Goal: Information Seeking & Learning: Check status

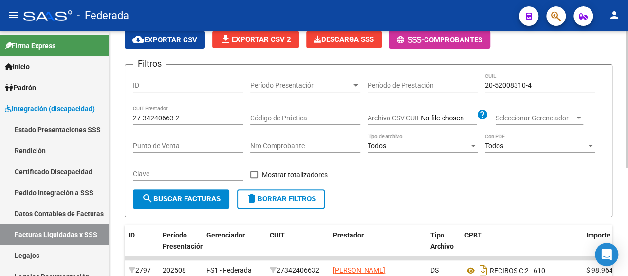
scroll to position [47, 0]
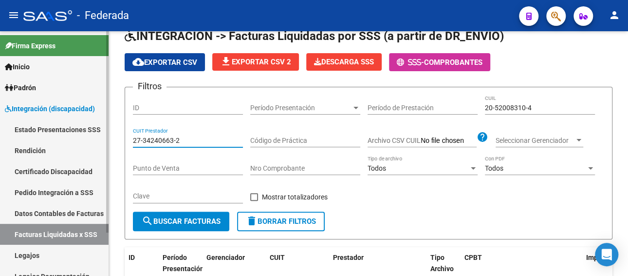
paste input "25291092-7"
drag, startPoint x: 179, startPoint y: 138, endPoint x: 101, endPoint y: 138, distance: 77.9
click at [101, 138] on mat-sidenav-container "Firma Express Inicio Calendario SSS Instructivos [PERSON_NAME] Afiliados Empadr…" at bounding box center [314, 153] width 628 height 244
type input "27-25291092-7"
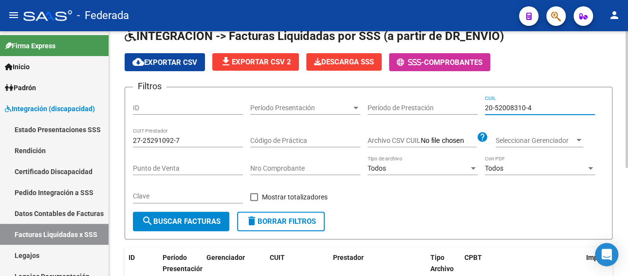
drag, startPoint x: 538, startPoint y: 109, endPoint x: 439, endPoint y: 108, distance: 99.3
click at [439, 108] on div "Filtros ID Período Presentación Período Presentación Período de Prestación 20-5…" at bounding box center [368, 153] width 471 height 116
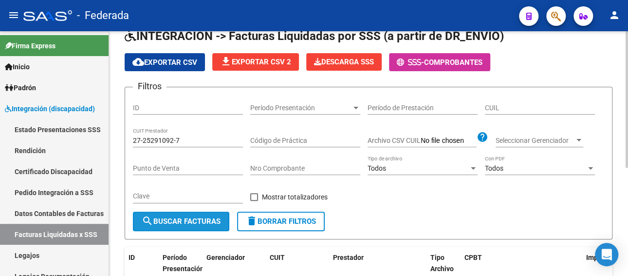
click at [178, 223] on span "search Buscar Facturas" at bounding box center [181, 221] width 79 height 9
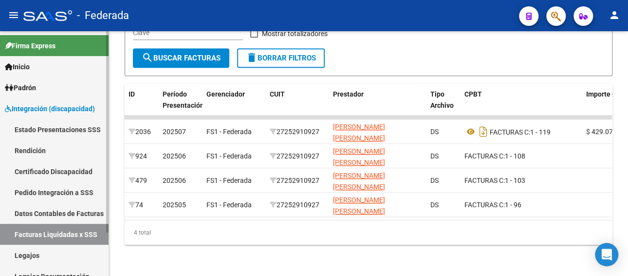
click at [50, 195] on link "Pedido Integración a SSS" at bounding box center [54, 192] width 109 height 21
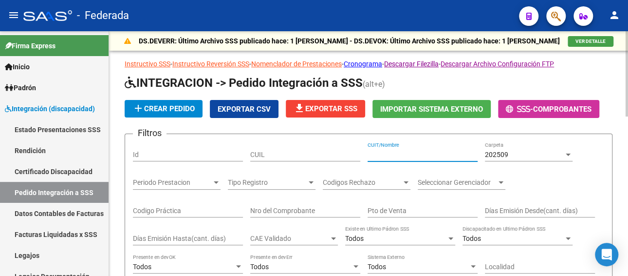
click at [382, 153] on input "CUIT/Nombre" at bounding box center [423, 154] width 110 height 8
paste input "27252910927"
type input "27252910927"
click at [510, 150] on div "202509" at bounding box center [524, 154] width 79 height 8
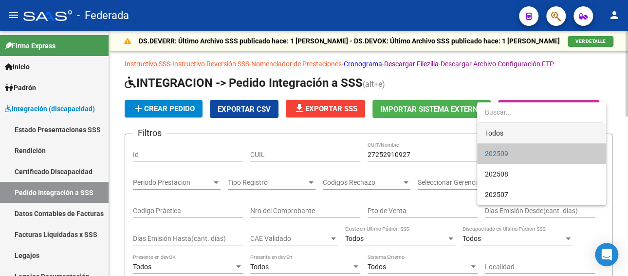
click at [503, 130] on span "Todos" at bounding box center [541, 133] width 113 height 20
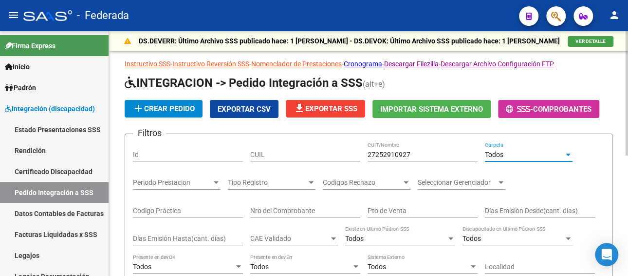
scroll to position [195, 0]
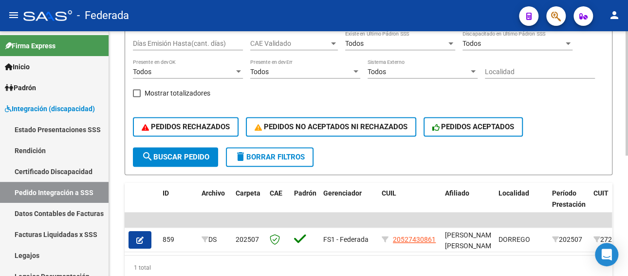
click at [164, 163] on button "search Buscar Pedido" at bounding box center [175, 156] width 85 height 19
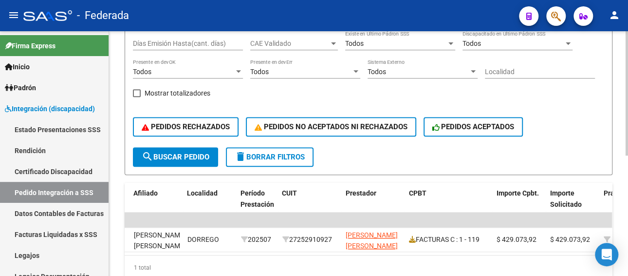
scroll to position [0, 0]
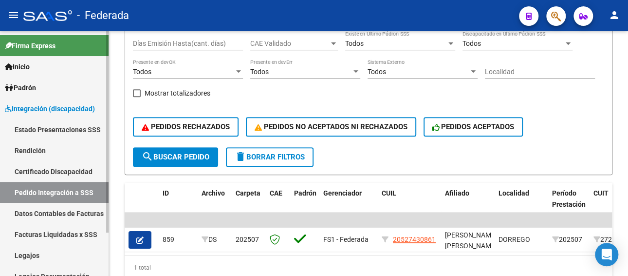
click at [66, 229] on link "Facturas Liquidadas x SSS" at bounding box center [54, 234] width 109 height 21
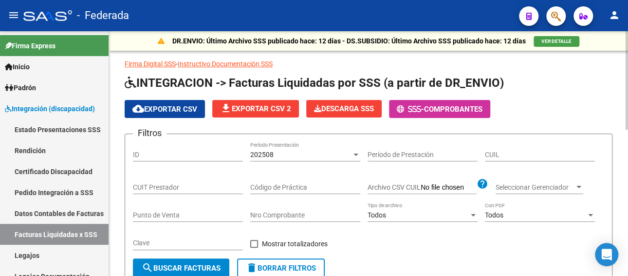
click at [297, 148] on div "202508 Período Presentación" at bounding box center [305, 151] width 110 height 19
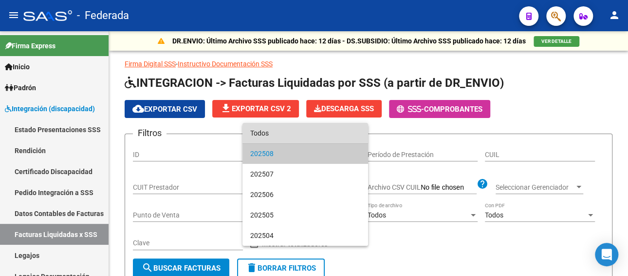
click at [293, 136] on span "Todos" at bounding box center [305, 133] width 110 height 20
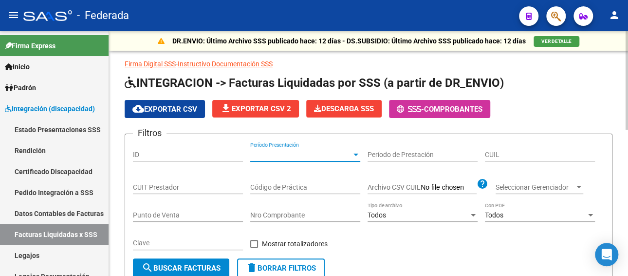
click at [203, 185] on input "CUIT Prestador" at bounding box center [188, 187] width 110 height 8
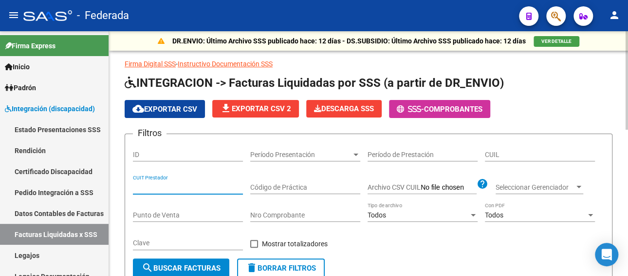
paste input "27-25291092-7"
type input "27-25291092-7"
click at [185, 260] on button "search Buscar Facturas" at bounding box center [181, 267] width 96 height 19
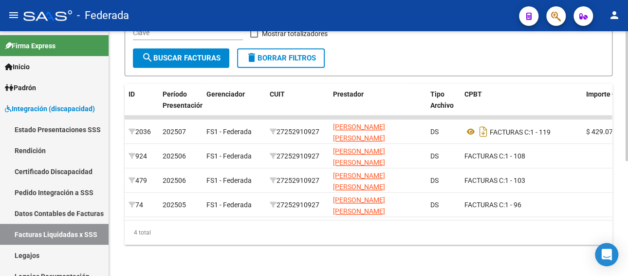
scroll to position [217, 0]
click at [65, 253] on link "Legajos" at bounding box center [54, 254] width 109 height 21
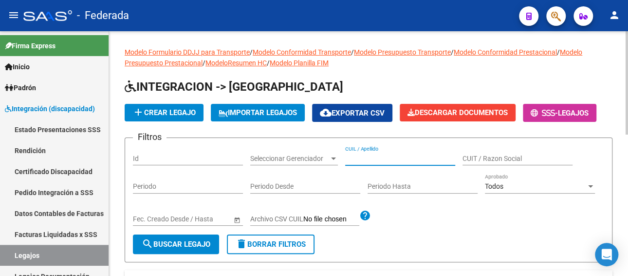
click at [382, 158] on input "CUIL / Apellido" at bounding box center [400, 158] width 110 height 8
paste input "27313469269"
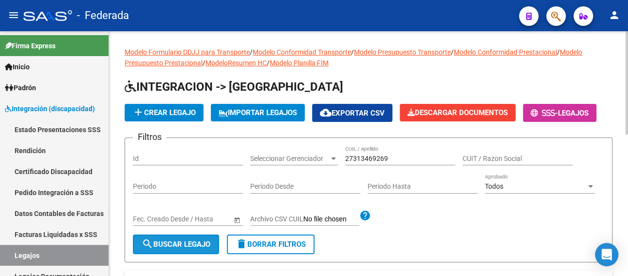
click at [203, 248] on button "search Buscar Legajo" at bounding box center [176, 243] width 86 height 19
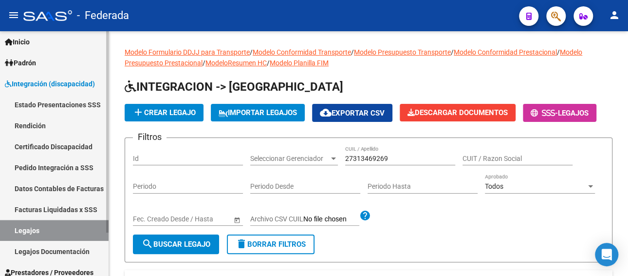
scroll to position [49, 0]
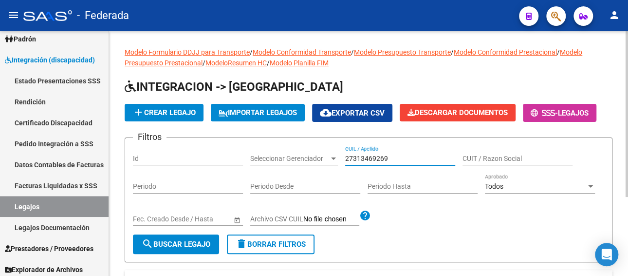
drag, startPoint x: 390, startPoint y: 154, endPoint x: 331, endPoint y: 156, distance: 58.9
click at [331, 156] on div "Filtros Id Seleccionar Gerenciador Seleccionar Gerenciador 27313469269 CUIL / A…" at bounding box center [368, 190] width 471 height 89
paste input "[PERSON_NAME] [PERSON_NAME]"
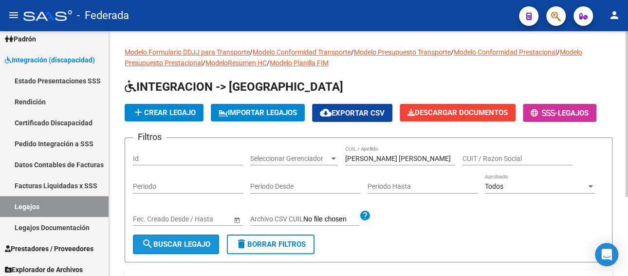
click at [179, 240] on span "search Buscar Legajo" at bounding box center [176, 244] width 69 height 9
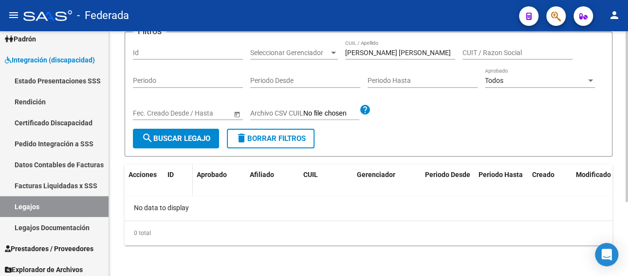
scroll to position [57, 0]
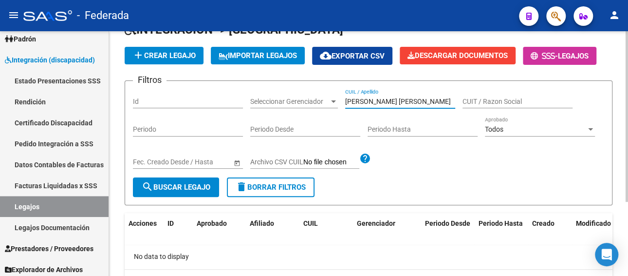
paste input "23590458899"
drag, startPoint x: 427, startPoint y: 97, endPoint x: 322, endPoint y: 99, distance: 104.7
click at [322, 99] on div "Filtros Id Seleccionar Gerenciador Seleccionar Gerenciador 23590458899 CUIL / A…" at bounding box center [368, 133] width 471 height 89
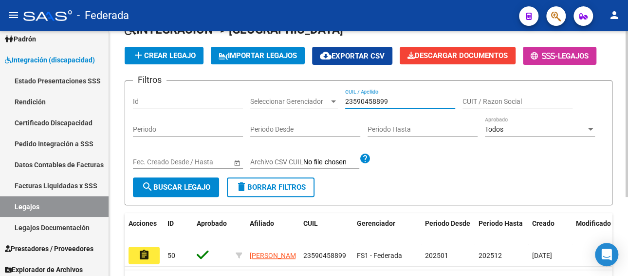
scroll to position [106, 0]
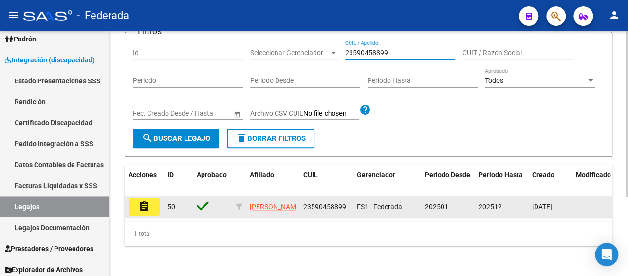
type input "23590458899"
drag, startPoint x: 346, startPoint y: 205, endPoint x: 300, endPoint y: 207, distance: 45.8
click at [300, 207] on datatable-body-cell "23590458899" at bounding box center [326, 206] width 54 height 21
copy span "23590458899"
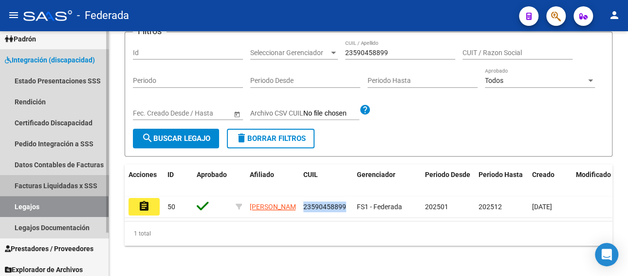
click at [51, 181] on link "Facturas Liquidadas x SSS" at bounding box center [54, 185] width 109 height 21
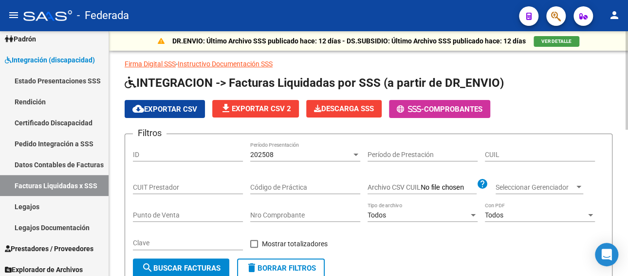
click at [162, 186] on input "CUIT Prestador" at bounding box center [188, 187] width 110 height 8
paste input "23-59045889-9"
type input "23-59045889-9"
click at [283, 152] on div "202508" at bounding box center [300, 154] width 101 height 8
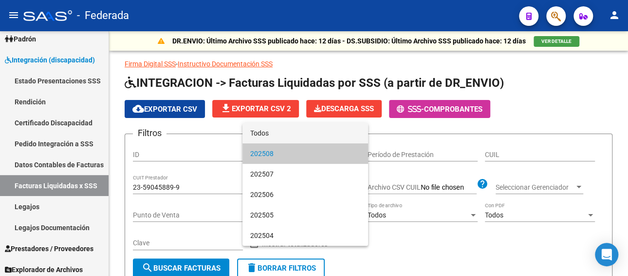
click at [280, 132] on span "Todos" at bounding box center [305, 133] width 110 height 20
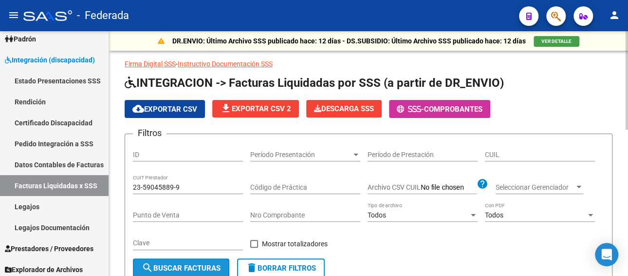
click at [186, 263] on span "search Buscar Facturas" at bounding box center [181, 267] width 79 height 9
drag, startPoint x: 187, startPoint y: 182, endPoint x: 168, endPoint y: 186, distance: 19.4
click at [123, 185] on div "DR.ENVIO: Último Archivo SSS publicado hace: 12 [PERSON_NAME] - DS.SUBSIDIO: Úl…" at bounding box center [368, 218] width 519 height 374
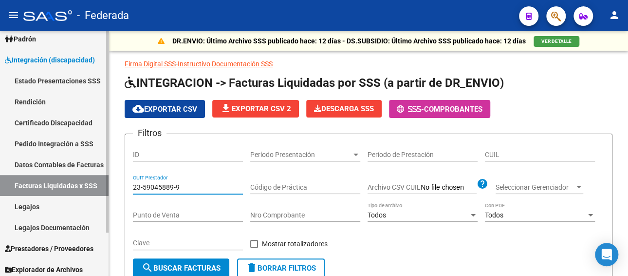
drag, startPoint x: 190, startPoint y: 187, endPoint x: 87, endPoint y: 188, distance: 103.7
click at [87, 188] on mat-sidenav-container "Firma Express Inicio Calendario SSS Instructivos [PERSON_NAME] Afiliados Empadr…" at bounding box center [314, 153] width 628 height 244
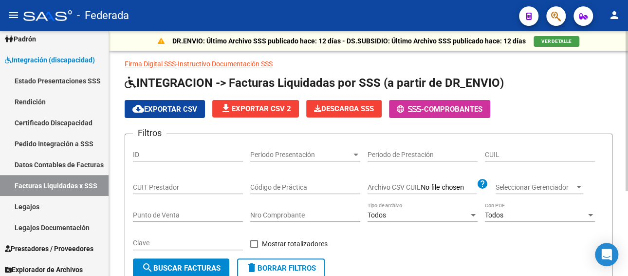
click at [497, 160] on div "CUIL" at bounding box center [540, 151] width 110 height 19
paste input "23-59045889-9"
click at [171, 265] on span "search Buscar Facturas" at bounding box center [181, 267] width 79 height 9
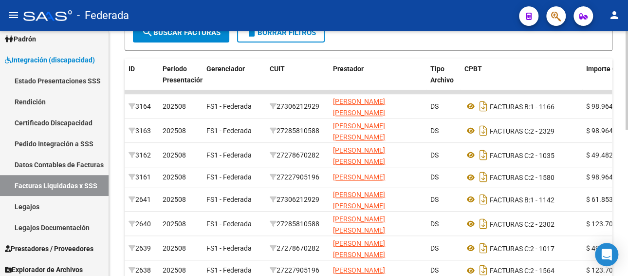
scroll to position [351, 0]
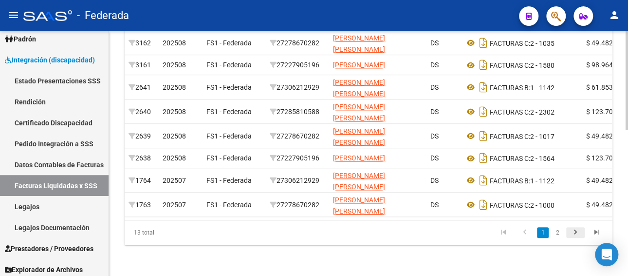
click at [577, 239] on icon "go to next page" at bounding box center [575, 233] width 13 height 12
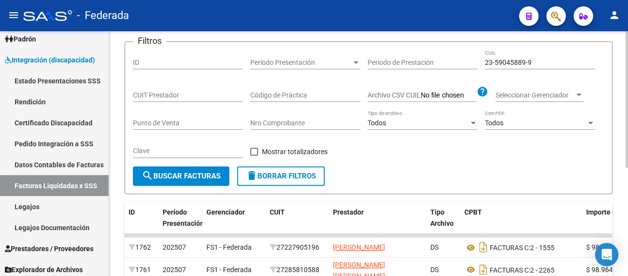
scroll to position [47, 0]
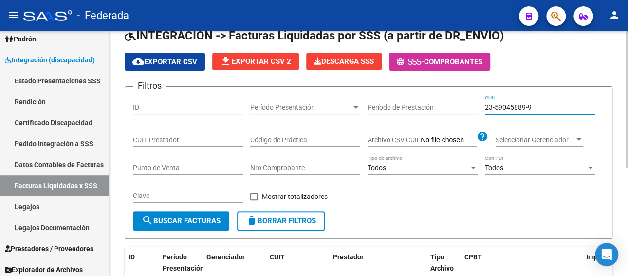
paste input "7-31918535-1"
drag, startPoint x: 535, startPoint y: 107, endPoint x: 429, endPoint y: 105, distance: 105.7
click at [429, 105] on div "Filtros ID Período Presentación Período Presentación Período de Prestación 27-3…" at bounding box center [368, 152] width 471 height 116
type input "27-31918535-1"
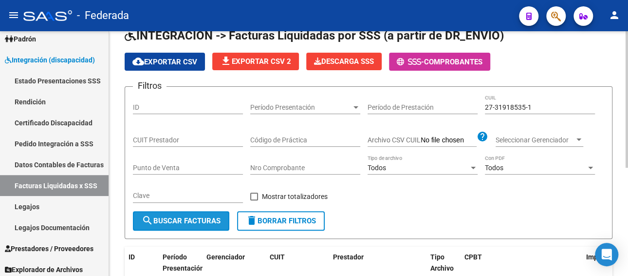
click at [194, 217] on span "search Buscar Facturas" at bounding box center [181, 220] width 79 height 9
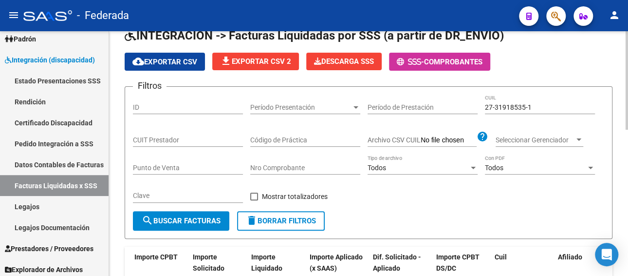
click at [189, 141] on input "CUIT Prestador" at bounding box center [188, 140] width 110 height 8
paste input "27-33423849-6"
type input "27-33423849-6"
drag, startPoint x: 542, startPoint y: 109, endPoint x: 474, endPoint y: 110, distance: 67.7
click at [474, 110] on div "Filtros ID Período Presentación Período Presentación Período de Prestación 27-3…" at bounding box center [368, 152] width 471 height 116
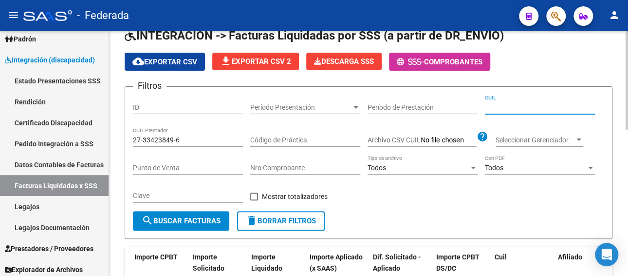
click at [186, 220] on span "search Buscar Facturas" at bounding box center [181, 220] width 79 height 9
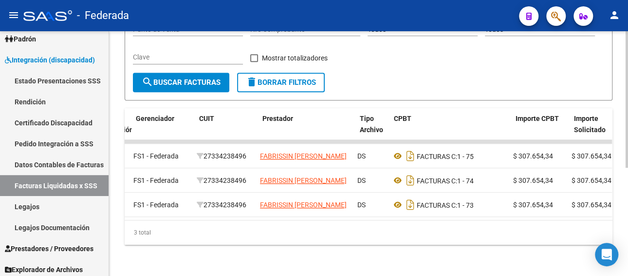
scroll to position [0, 71]
